Goal: Task Accomplishment & Management: Manage account settings

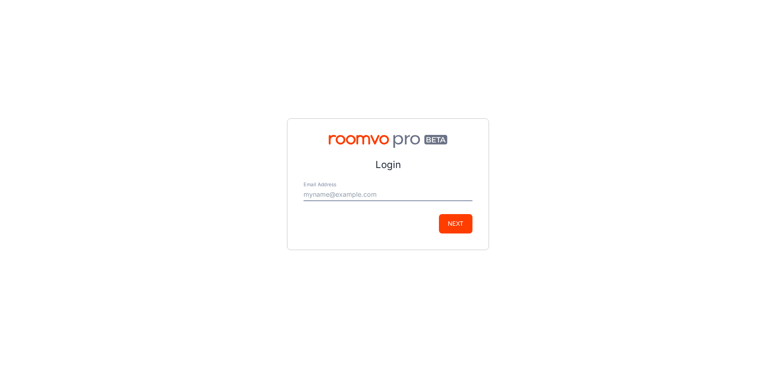
click at [374, 190] on input "Email Address" at bounding box center [387, 194] width 169 height 13
type input "[EMAIL_ADDRESS][DOMAIN_NAME]"
click at [455, 220] on button "Next" at bounding box center [456, 223] width 34 height 19
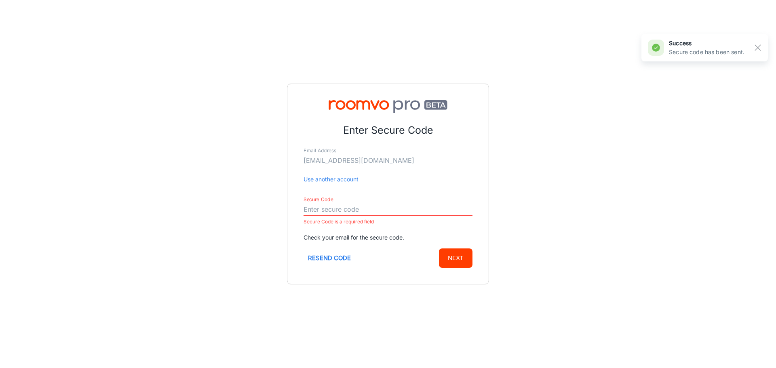
click at [322, 209] on input "Secure Code" at bounding box center [387, 209] width 169 height 13
paste input "203878"
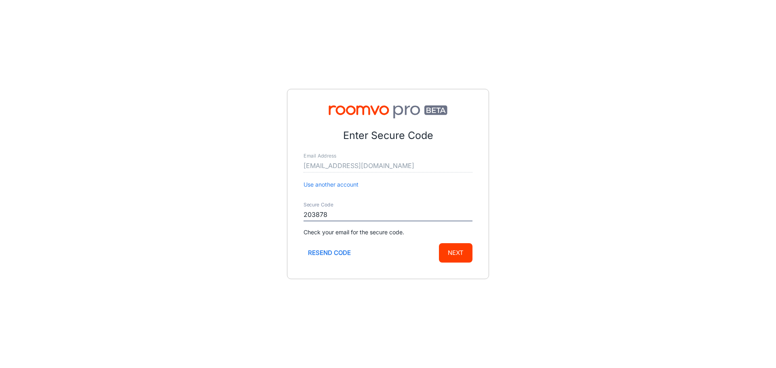
type input "203878"
click at [458, 252] on button "Next" at bounding box center [456, 252] width 34 height 19
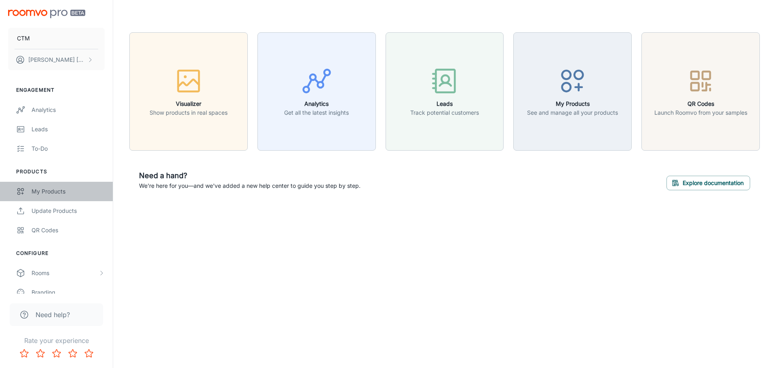
click at [62, 192] on div "My Products" at bounding box center [68, 191] width 73 height 9
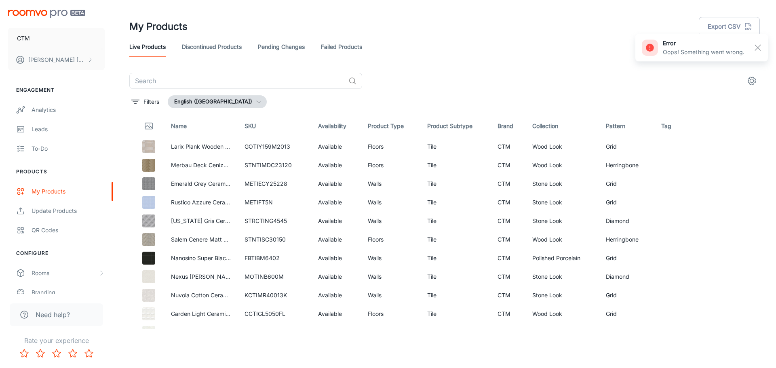
click at [255, 100] on icon "button" at bounding box center [258, 102] width 6 height 6
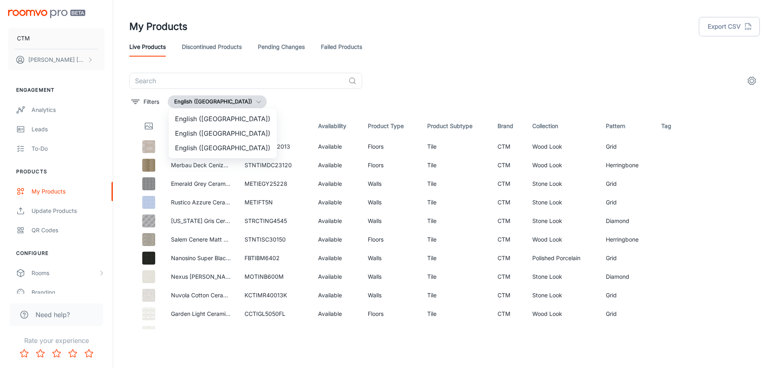
click at [217, 143] on li "English ([GEOGRAPHIC_DATA])" at bounding box center [222, 148] width 108 height 15
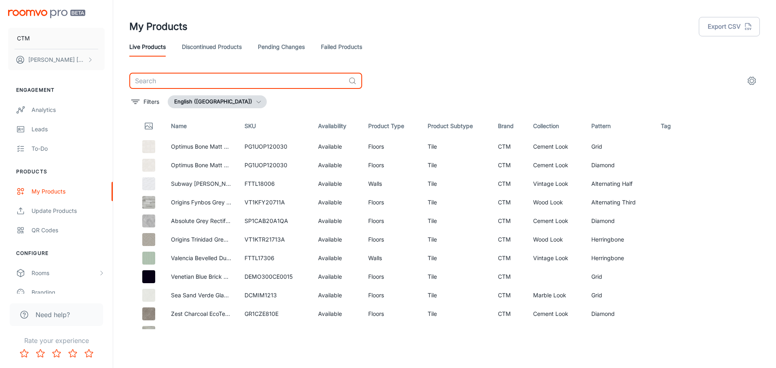
click at [230, 76] on input "text" at bounding box center [237, 81] width 216 height 16
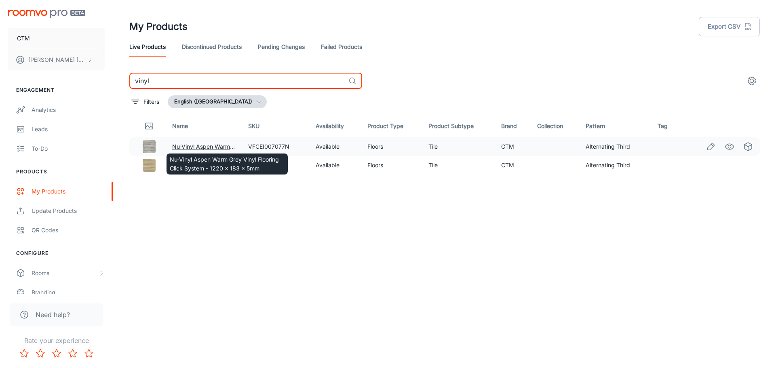
type input "vinyl"
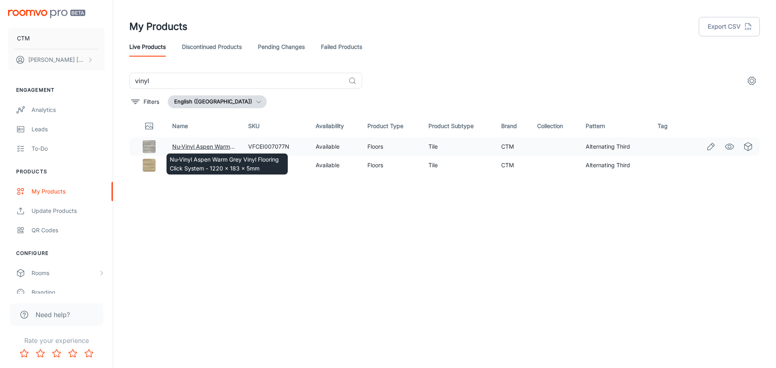
click at [204, 144] on link "Nu-Vinyl Aspen Warm Grey Vinyl Flooring Click System - 1220 x 183 x 5mm" at bounding box center [272, 146] width 200 height 7
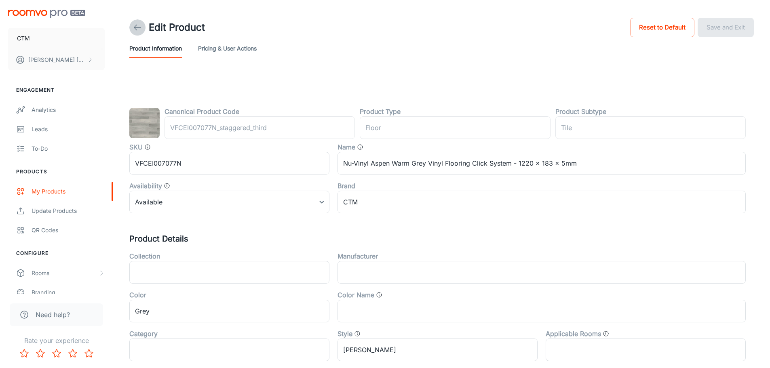
click at [133, 24] on icon at bounding box center [137, 28] width 10 height 10
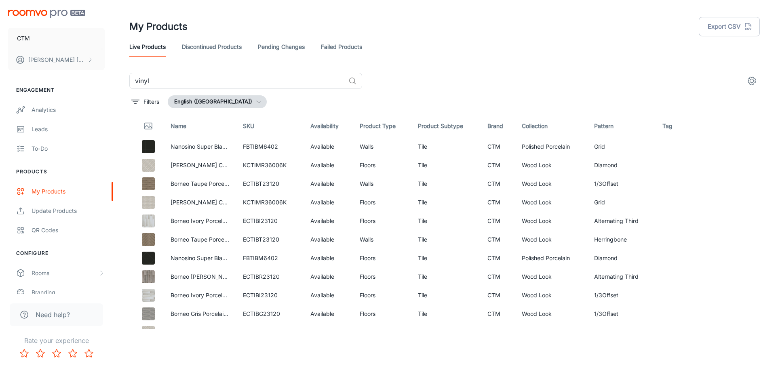
click at [255, 104] on icon "button" at bounding box center [258, 102] width 6 height 6
click at [213, 150] on li "English ([GEOGRAPHIC_DATA])" at bounding box center [222, 148] width 108 height 15
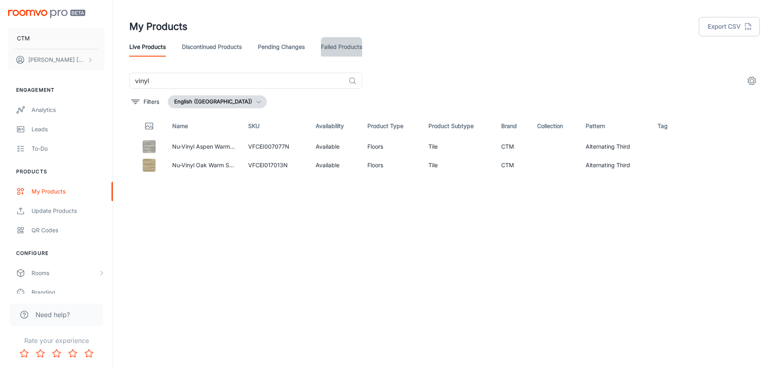
click at [345, 44] on link "Failed Products" at bounding box center [341, 46] width 41 height 19
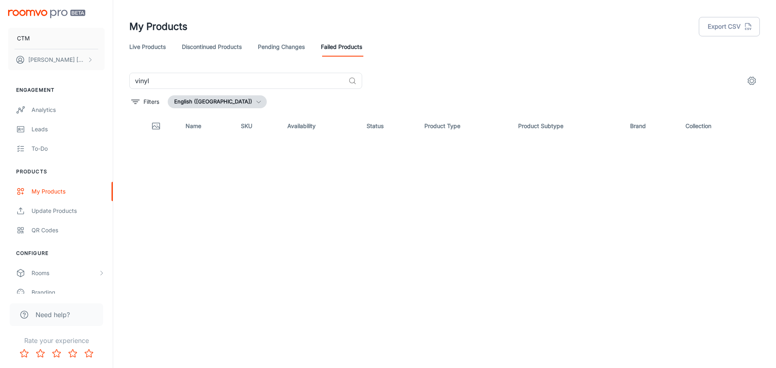
click at [207, 97] on button "English ([GEOGRAPHIC_DATA])" at bounding box center [217, 101] width 99 height 13
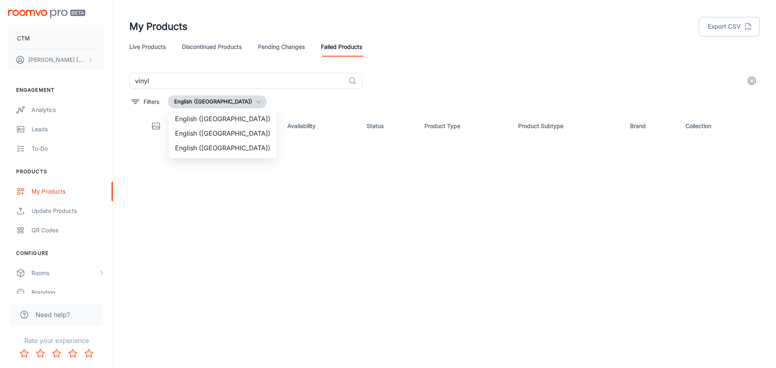
click at [205, 147] on li "English ([GEOGRAPHIC_DATA])" at bounding box center [222, 148] width 108 height 15
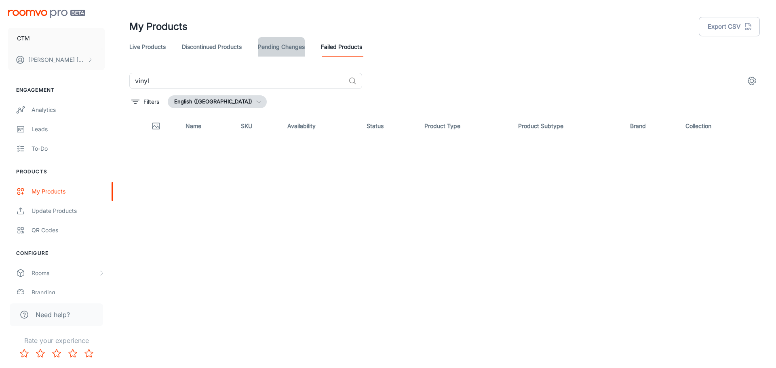
click at [284, 43] on link "Pending Changes" at bounding box center [281, 46] width 47 height 19
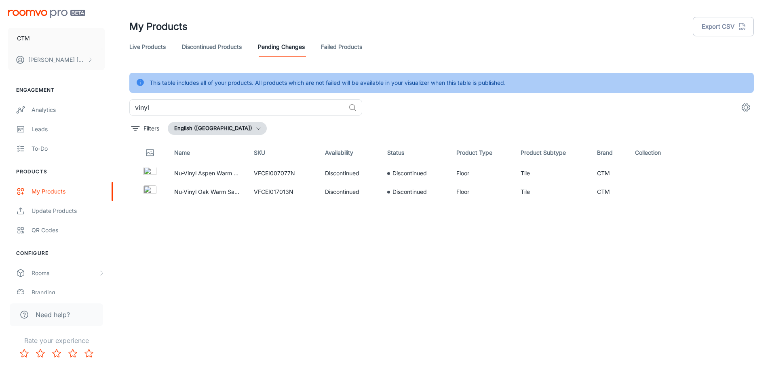
click at [222, 48] on link "Discontinued Products" at bounding box center [212, 46] width 60 height 19
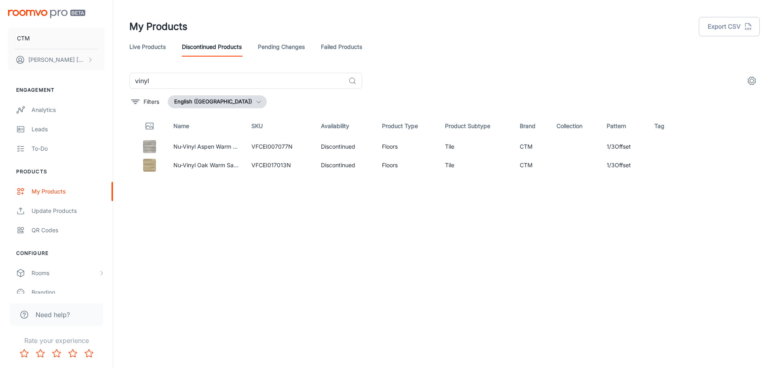
click at [257, 102] on polyline "button" at bounding box center [259, 102] width 4 height 2
click at [214, 149] on li "English ([GEOGRAPHIC_DATA])" at bounding box center [222, 148] width 108 height 15
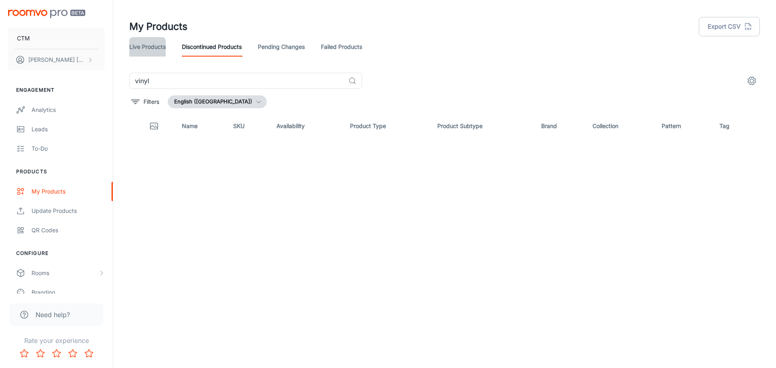
click at [152, 53] on link "Live Products" at bounding box center [147, 46] width 36 height 19
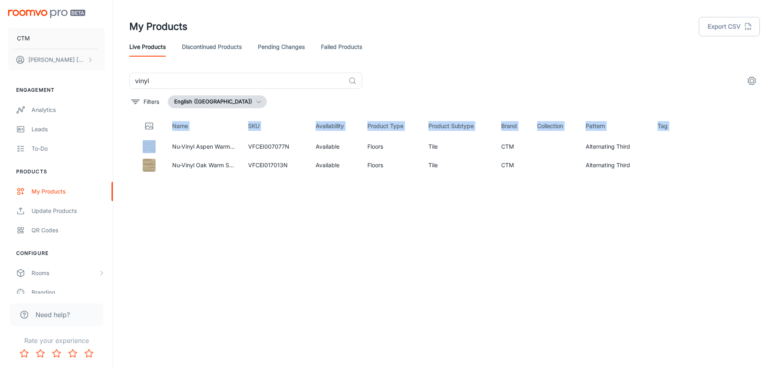
drag, startPoint x: 169, startPoint y: 142, endPoint x: 260, endPoint y: 212, distance: 114.9
click at [260, 212] on div "Name SKU Availability Product Type Product Subtype Brand Collection Pattern Tag…" at bounding box center [444, 222] width 630 height 214
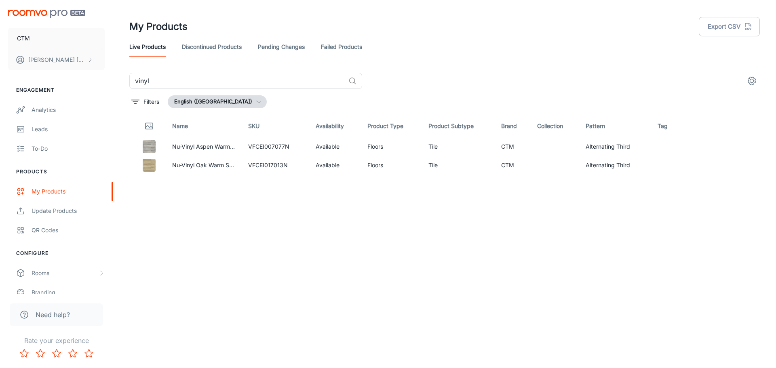
click at [458, 236] on div "Name SKU Availability Product Type Product Subtype Brand Collection Pattern Tag…" at bounding box center [444, 222] width 630 height 214
